Goal: Information Seeking & Learning: Learn about a topic

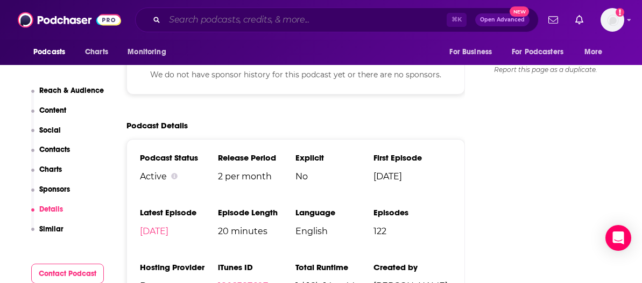
click at [233, 23] on input "Search podcasts, credits, & more..." at bounding box center [306, 19] width 282 height 17
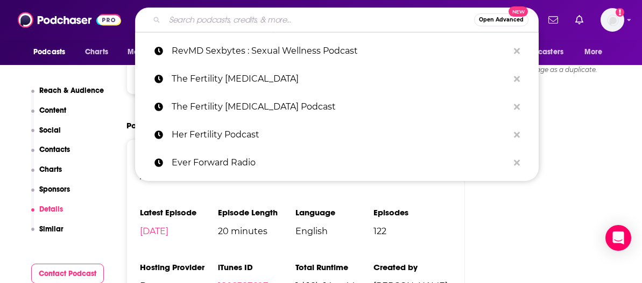
paste input "Free to Be Mindful Podcast"
type input "Free to Be Mindful Podcast"
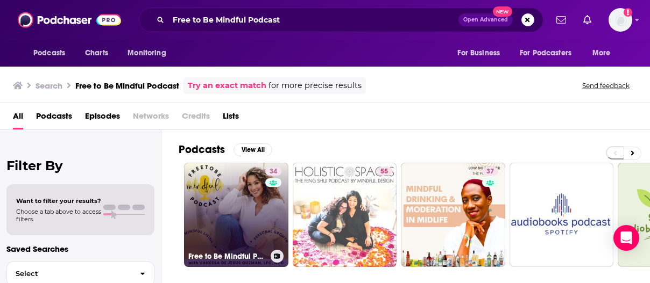
click at [219, 191] on link "34 Free to Be Mindful Podcast" at bounding box center [236, 215] width 104 height 104
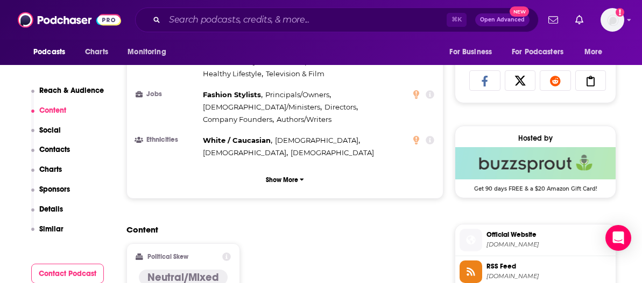
scroll to position [702, 0]
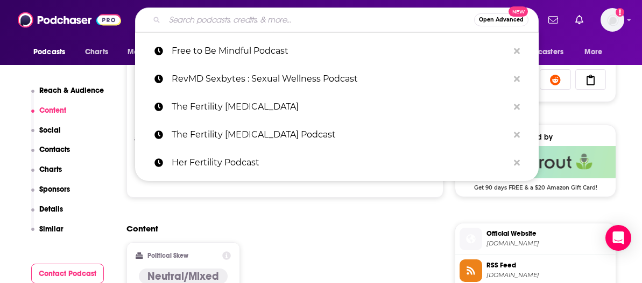
click at [258, 24] on input "Search podcasts, credits, & more..." at bounding box center [319, 19] width 309 height 17
paste input "Calm, Clear & Helpful"
type input "Calm, Clear & Helpful"
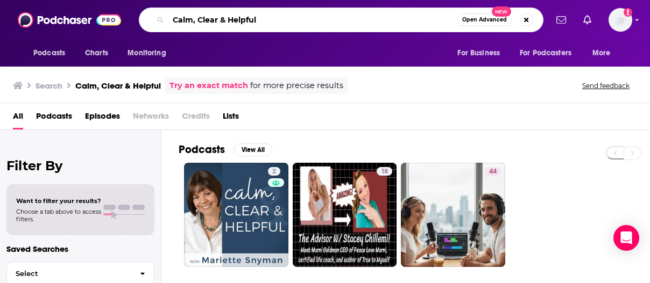
click at [259, 22] on input "Calm, Clear & Helpful" at bounding box center [312, 19] width 289 height 17
paste input "Freedom Entrepreneur Podcast"
type input "Freedom Entrepreneur Podcast"
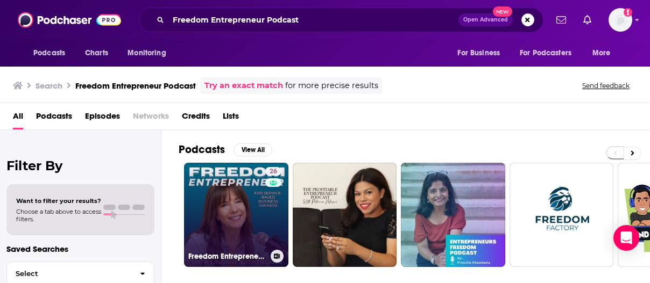
click at [223, 205] on link "26 Freedom Entrepreneur Podcast | Online Business Tips, Business System Strateg…" at bounding box center [236, 215] width 104 height 104
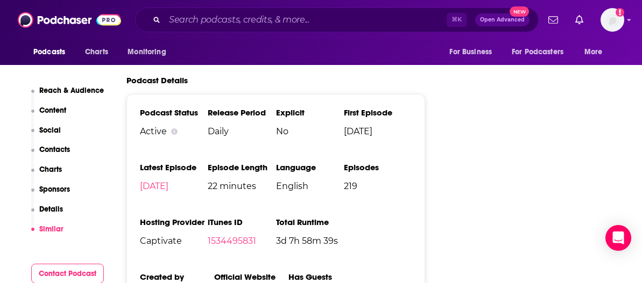
scroll to position [1113, 0]
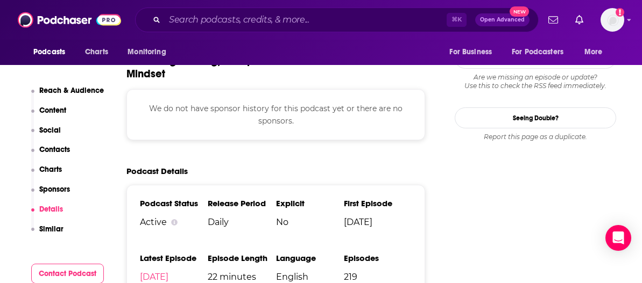
click at [63, 130] on div "Reach & Audience Content Social Contacts Charts Sponsors Details Similar" at bounding box center [67, 165] width 73 height 158
click at [51, 130] on p "Social" at bounding box center [50, 130] width 22 height 9
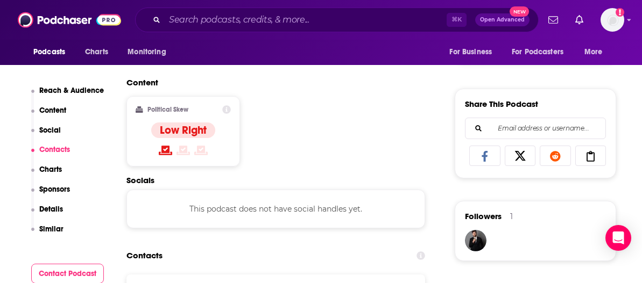
scroll to position [576, 0]
